Goal: Information Seeking & Learning: Learn about a topic

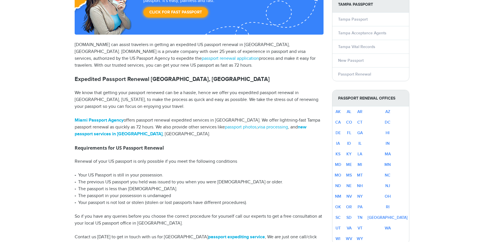
select select "**********"
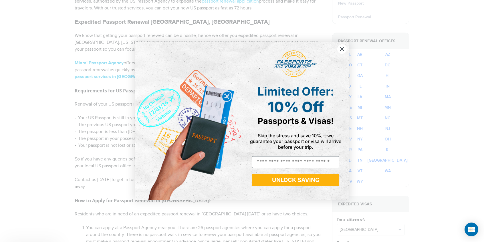
scroll to position [167, 0]
click at [342, 49] on circle "Close dialog" at bounding box center [343, 48] width 9 height 9
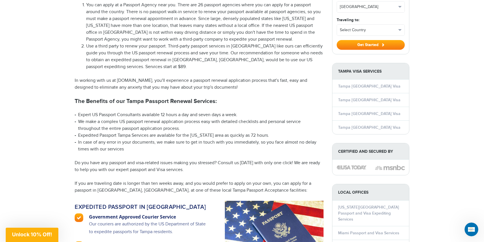
scroll to position [387, 0]
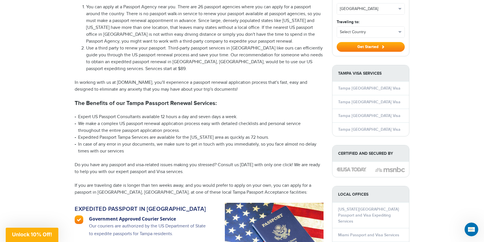
click at [248, 214] on img at bounding box center [274, 237] width 99 height 68
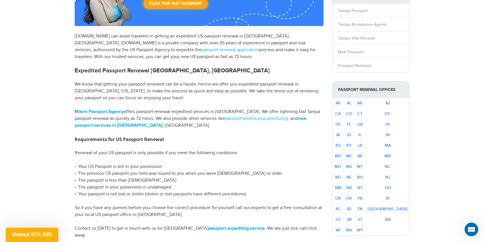
scroll to position [117, 0]
